Goal: Task Accomplishment & Management: Use online tool/utility

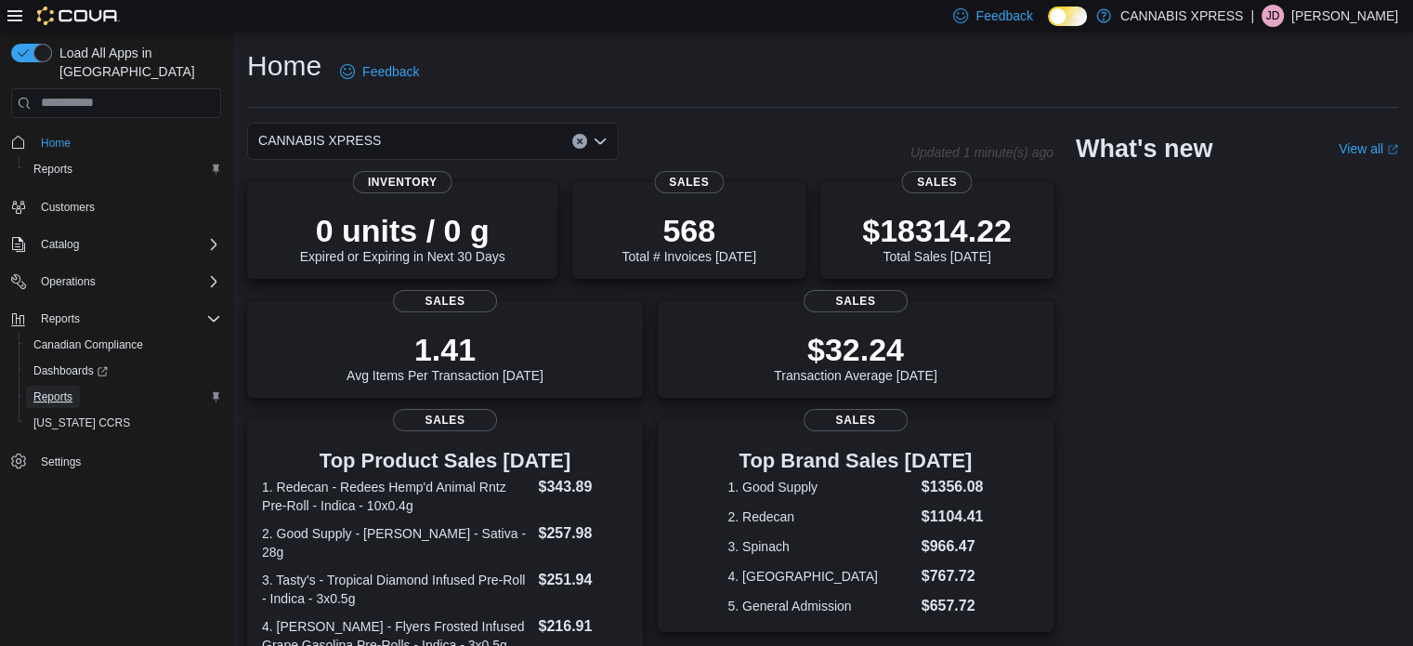
click at [75, 386] on link "Reports" at bounding box center [53, 397] width 54 height 22
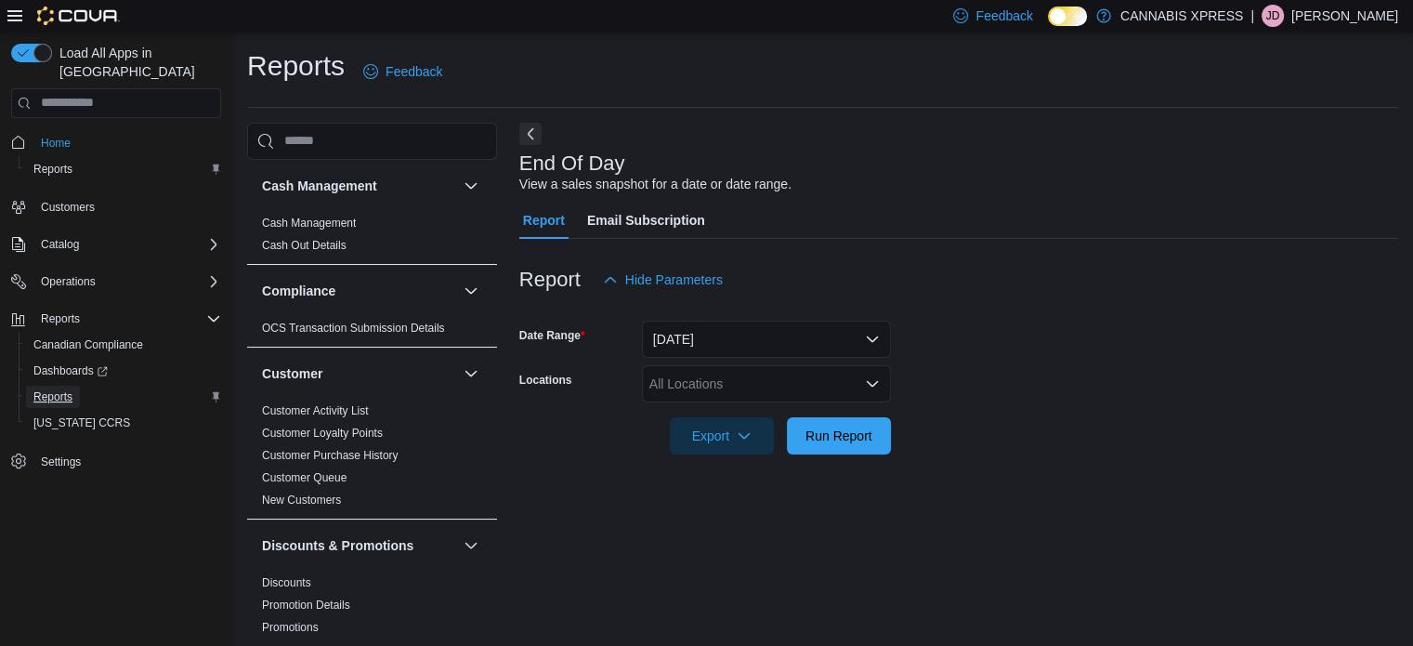
scroll to position [12, 0]
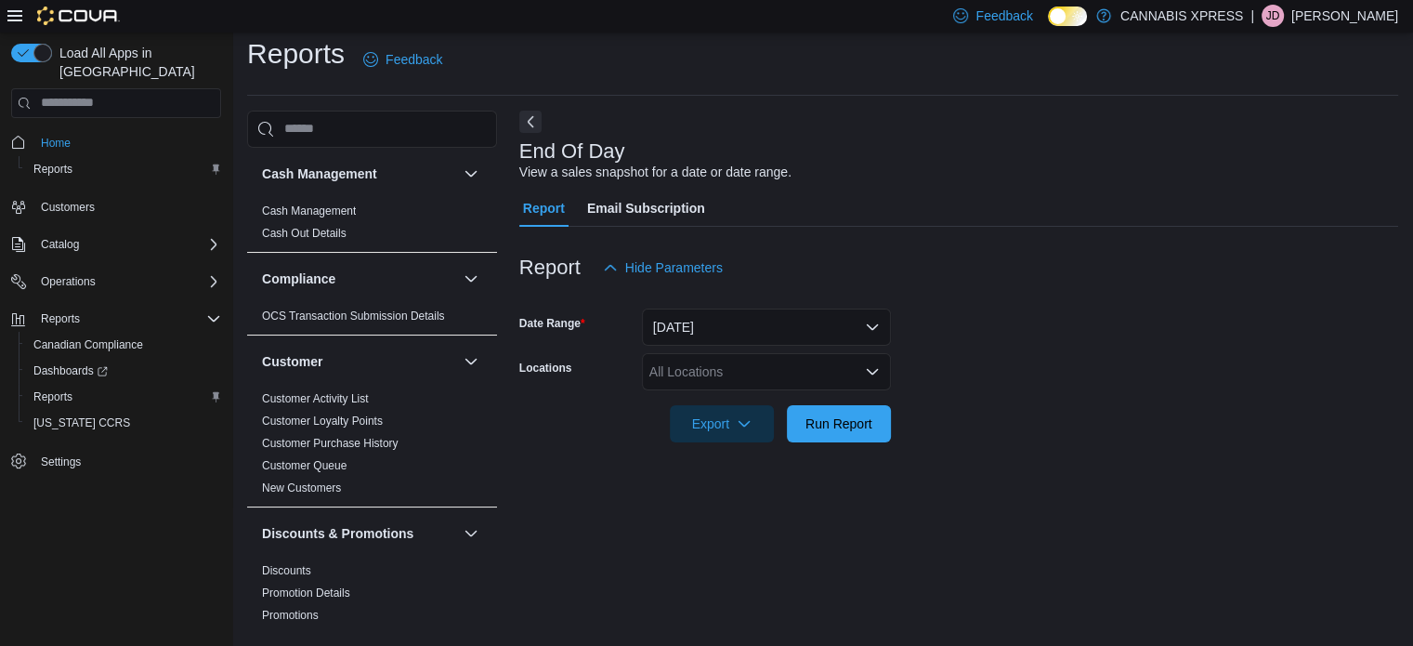
click at [724, 383] on div "All Locations" at bounding box center [766, 371] width 249 height 37
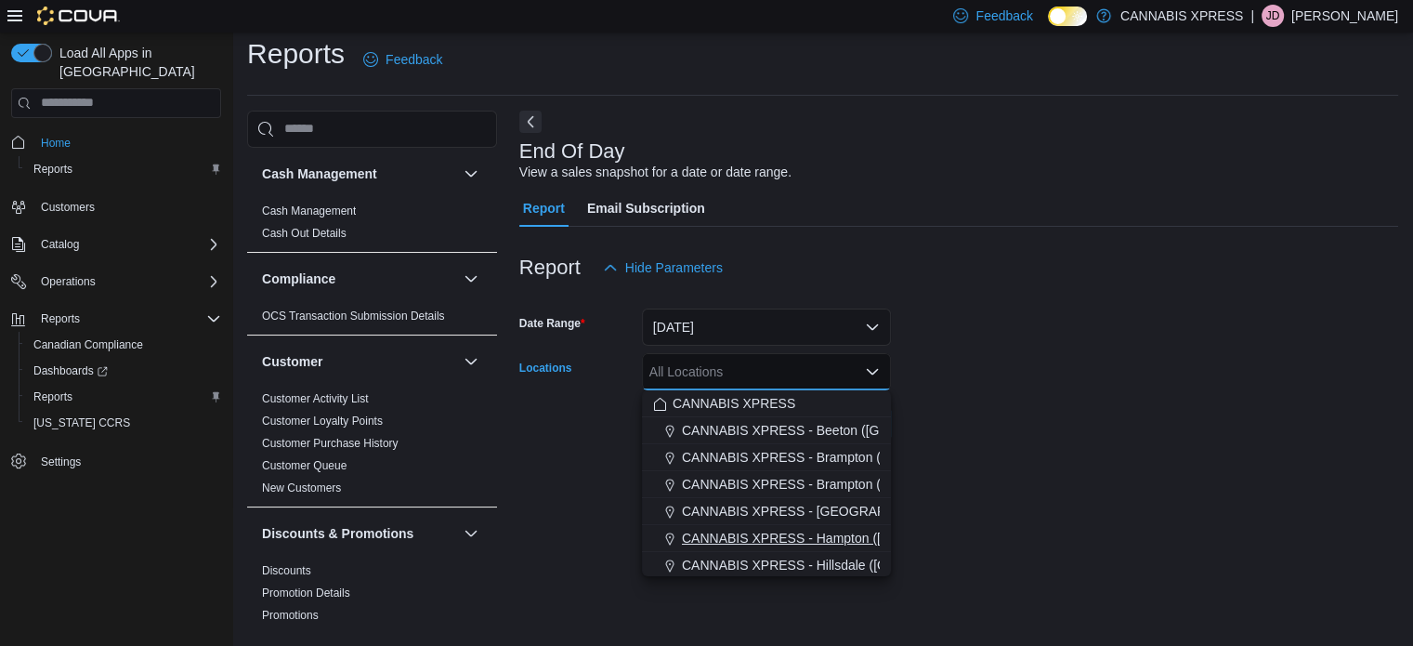
click at [712, 542] on span "CANNABIS XPRESS - Hampton ([GEOGRAPHIC_DATA])" at bounding box center [849, 538] width 334 height 19
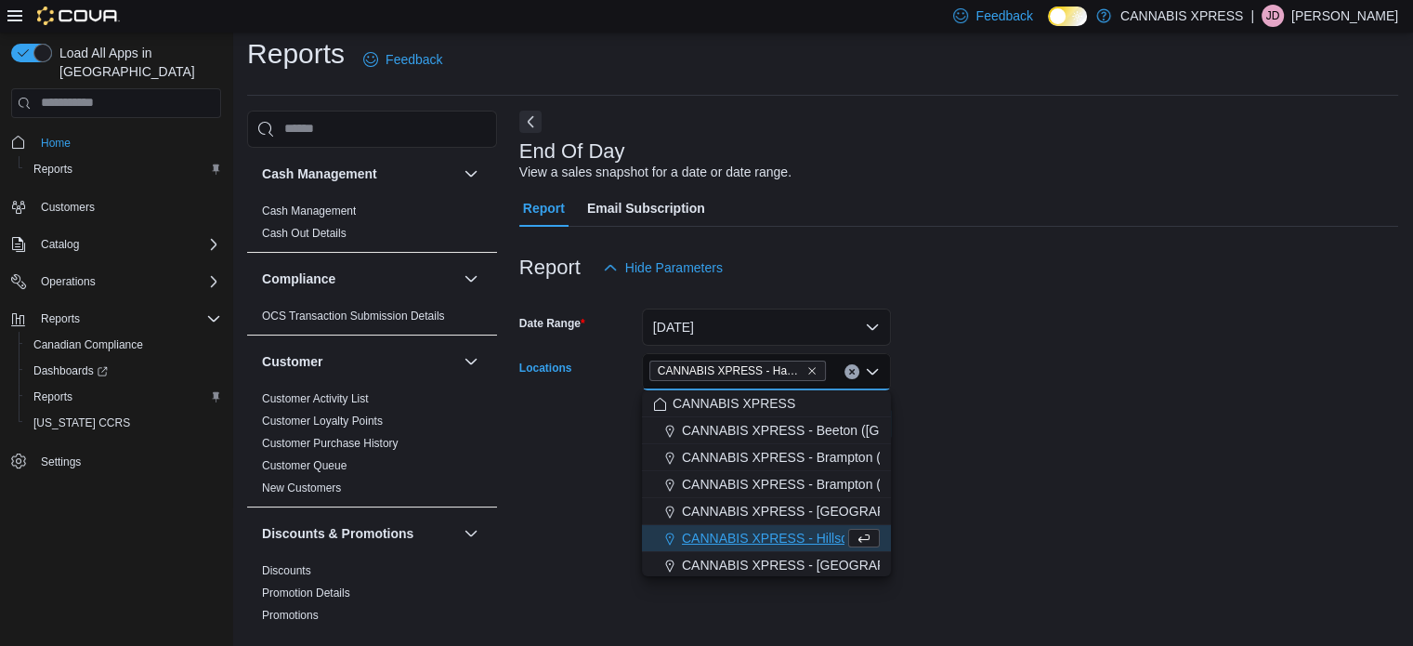
click at [941, 516] on div "End Of Day View a sales snapshot for a date or date range. Report Email Subscri…" at bounding box center [958, 371] width 879 height 521
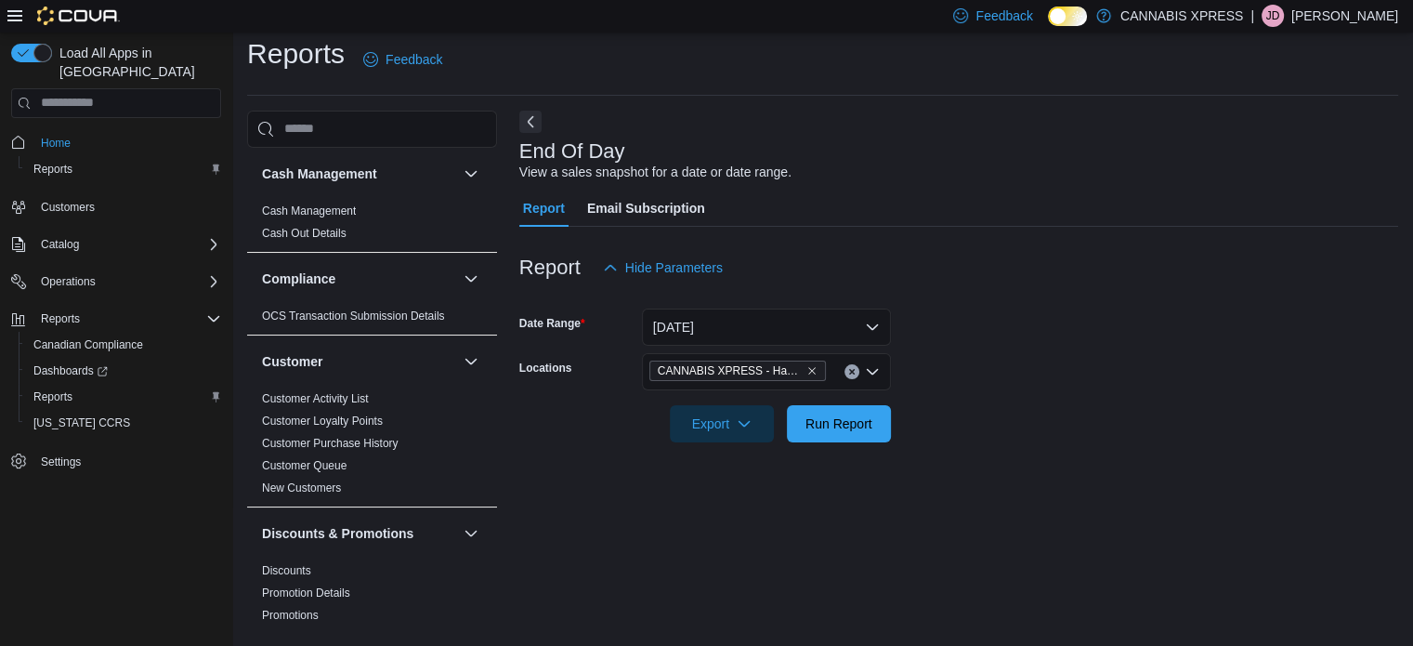
click at [845, 442] on div at bounding box center [958, 453] width 879 height 22
click at [850, 435] on span "Run Report" at bounding box center [839, 422] width 82 height 37
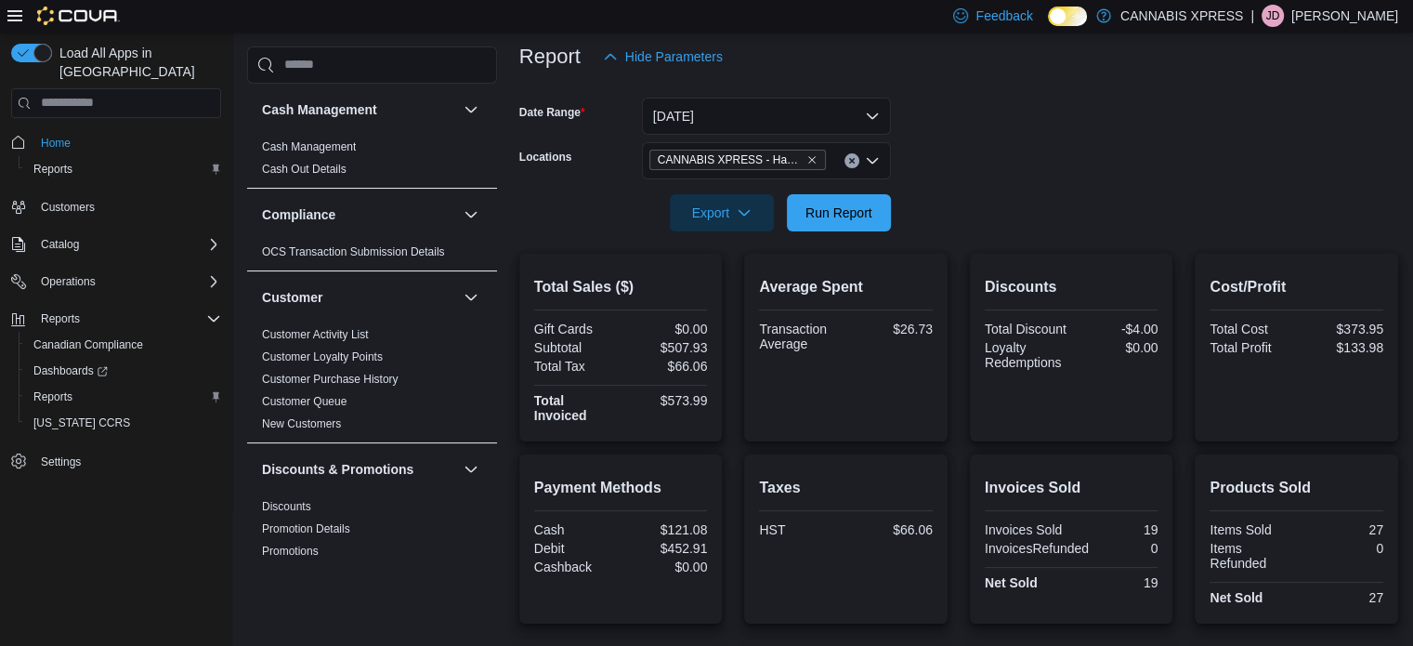
scroll to position [223, 0]
